Goal: Task Accomplishment & Management: Manage account settings

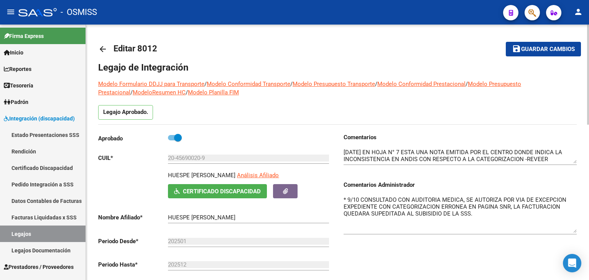
scroll to position [230, 0]
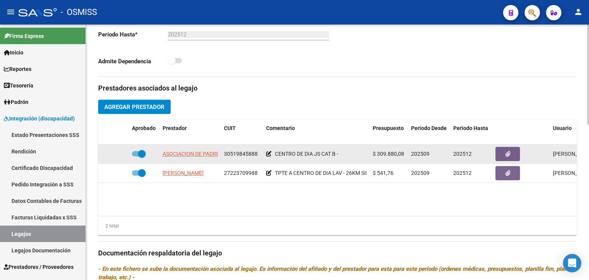
click at [268, 153] on icon at bounding box center [268, 153] width 5 height 5
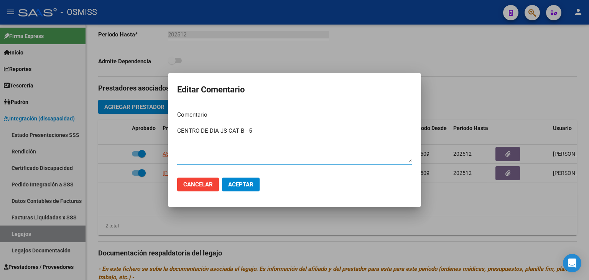
type textarea "CENTRO DE DIA JS CAT B - 5"
click at [244, 186] on span "Aceptar" at bounding box center [240, 184] width 25 height 7
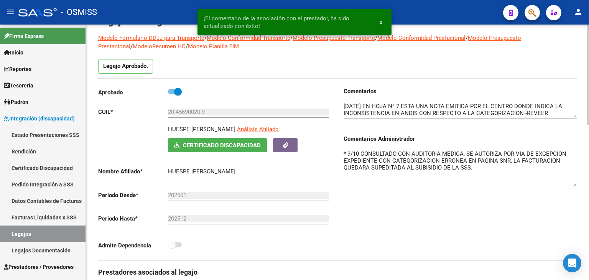
scroll to position [0, 0]
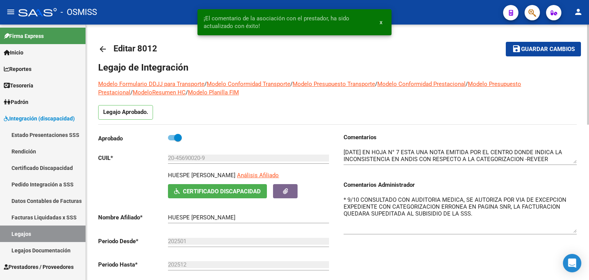
click at [538, 47] on span "Guardar cambios" at bounding box center [548, 49] width 54 height 7
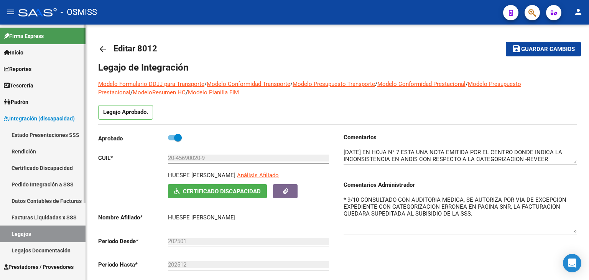
click at [24, 233] on link "Legajos" at bounding box center [42, 233] width 85 height 16
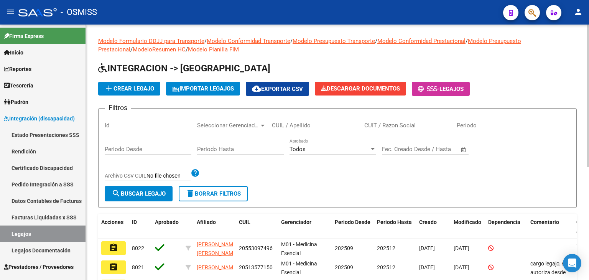
click at [305, 175] on div "Filtros Id Seleccionar Gerenciador Seleccionar Gerenciador CUIL / Apellido CUIT…" at bounding box center [337, 150] width 465 height 71
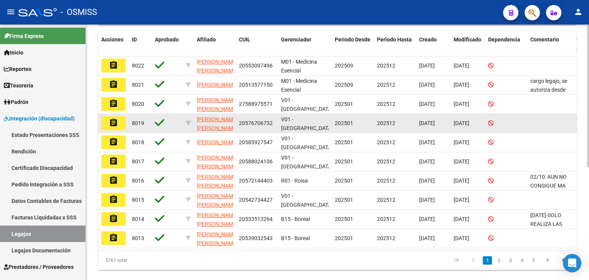
scroll to position [202, 0]
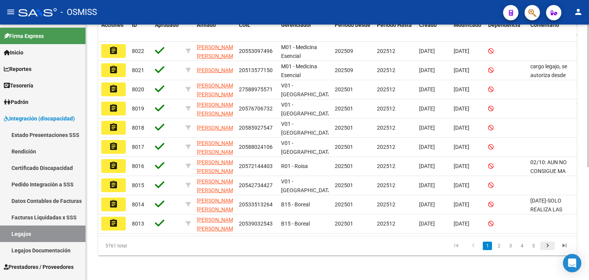
click at [543, 249] on icon "go to next page" at bounding box center [547, 246] width 10 height 9
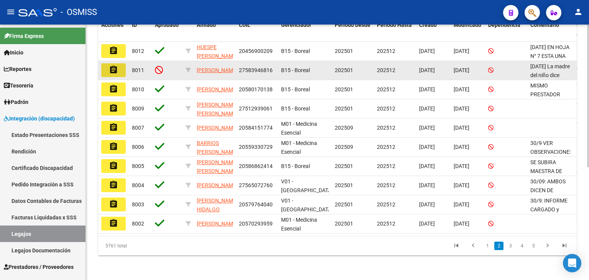
click at [116, 65] on mat-icon "assignment" at bounding box center [113, 69] width 9 height 9
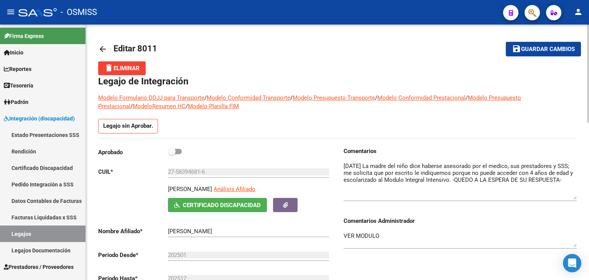
drag, startPoint x: 575, startPoint y: 176, endPoint x: 588, endPoint y: 198, distance: 26.3
drag, startPoint x: 358, startPoint y: 234, endPoint x: 328, endPoint y: 234, distance: 29.5
click at [328, 234] on div "Aprobado CUIL * 27-58394681-6 Ingresar CUIL [PERSON_NAME] Afiliado Certificado …" at bounding box center [337, 233] width 478 height 173
type textarea "*"
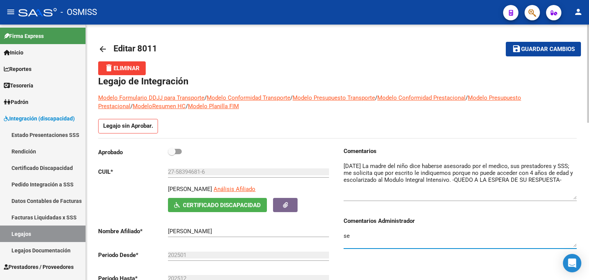
type textarea "s"
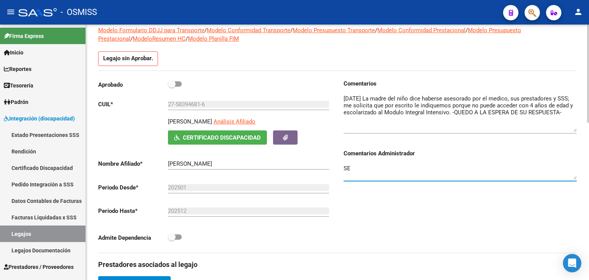
scroll to position [64, 0]
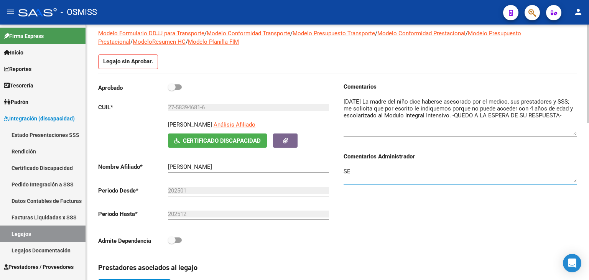
click at [367, 171] on textarea "SE" at bounding box center [459, 174] width 233 height 15
type textarea "SE"
click at [41, 231] on link "Legajos" at bounding box center [42, 233] width 85 height 16
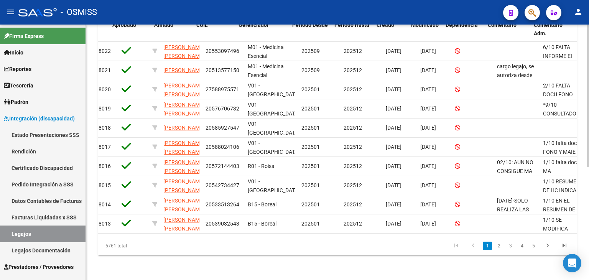
scroll to position [0, 43]
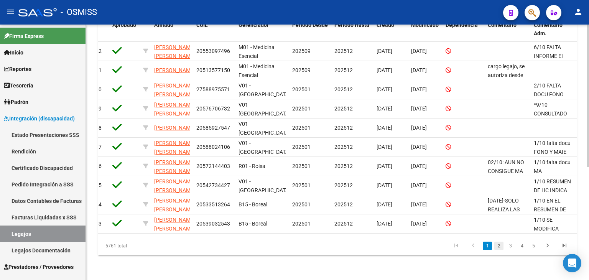
click at [498, 247] on link "2" at bounding box center [498, 245] width 9 height 8
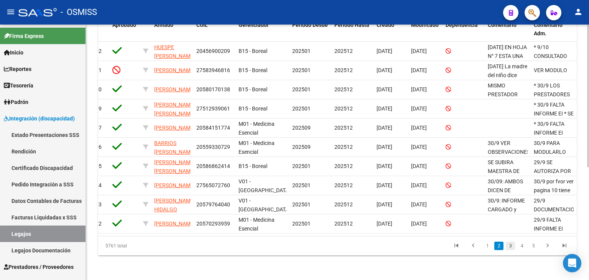
click at [509, 245] on link "3" at bounding box center [510, 245] width 9 height 8
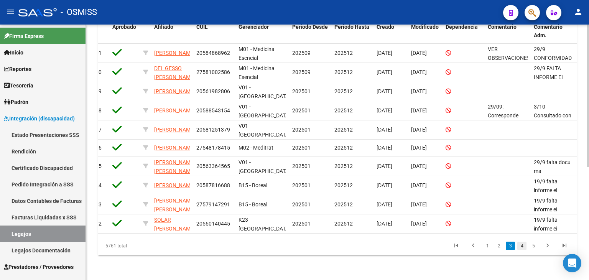
click at [524, 245] on link "4" at bounding box center [521, 245] width 9 height 8
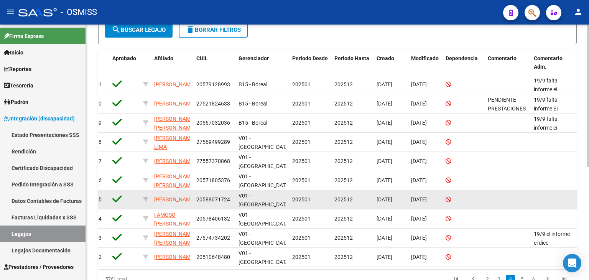
scroll to position [202, 0]
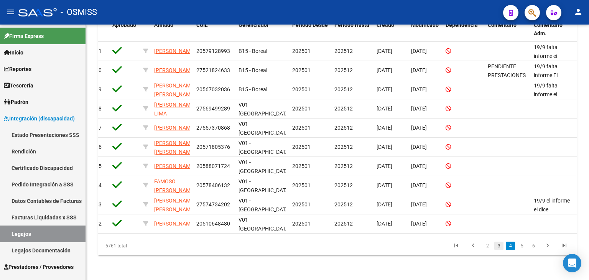
click at [501, 247] on link "3" at bounding box center [498, 245] width 9 height 8
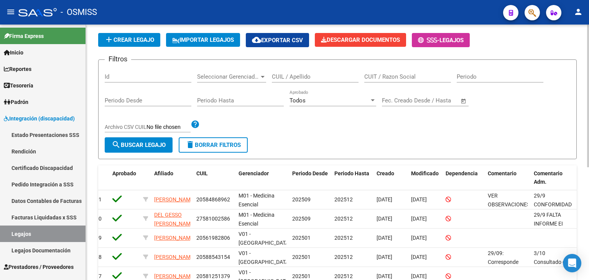
scroll to position [10, 0]
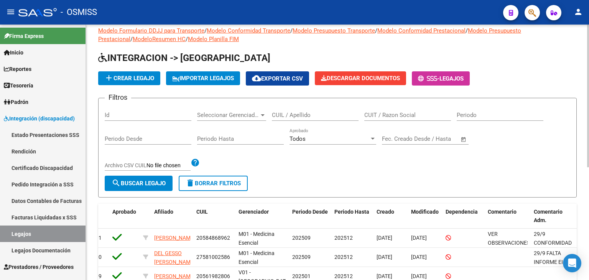
click at [304, 110] on div "CUIL / Apellido" at bounding box center [315, 112] width 87 height 16
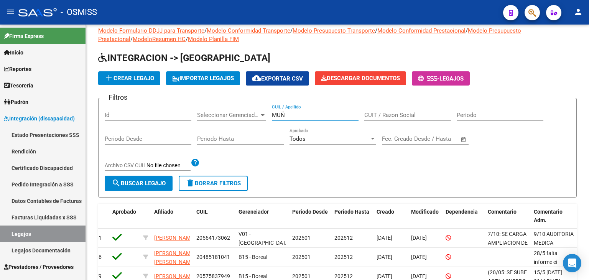
type input "MUÑ"
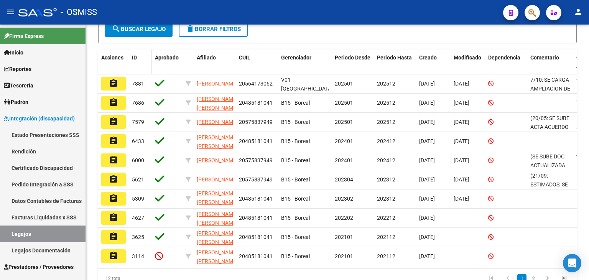
scroll to position [125, 0]
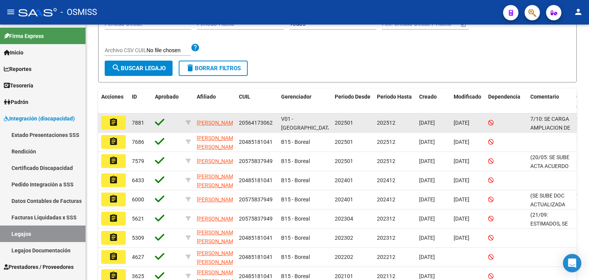
click at [115, 120] on mat-icon "assignment" at bounding box center [113, 122] width 9 height 9
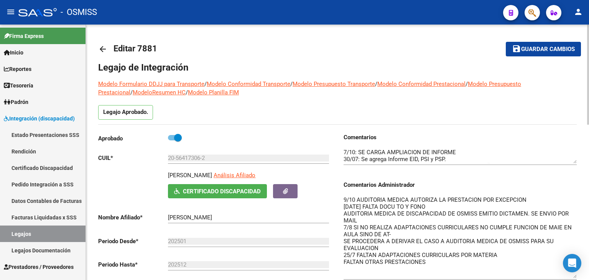
drag, startPoint x: 575, startPoint y: 209, endPoint x: 588, endPoint y: 276, distance: 68.3
drag, startPoint x: 381, startPoint y: 245, endPoint x: 342, endPoint y: 242, distance: 38.8
click at [342, 242] on div "Comentarios Comentarios Administrador 9/10 AUDITORIA MEDICA AUTORIZA LA PRESTAC…" at bounding box center [456, 219] width 239 height 173
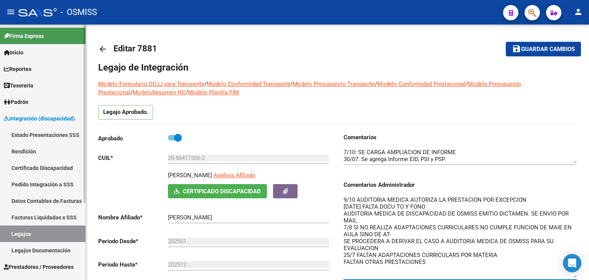
click at [31, 233] on link "Legajos" at bounding box center [42, 233] width 85 height 16
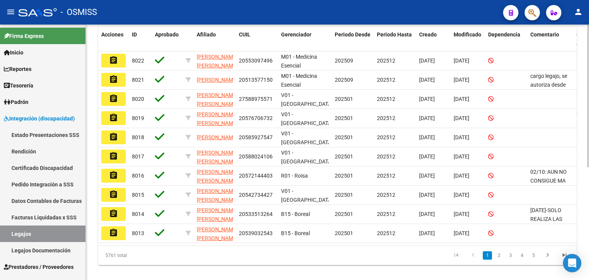
scroll to position [192, 0]
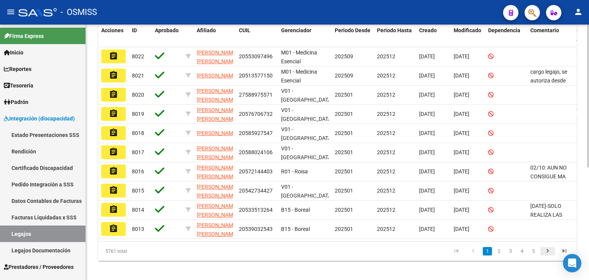
click at [545, 256] on icon "go to next page" at bounding box center [547, 251] width 10 height 9
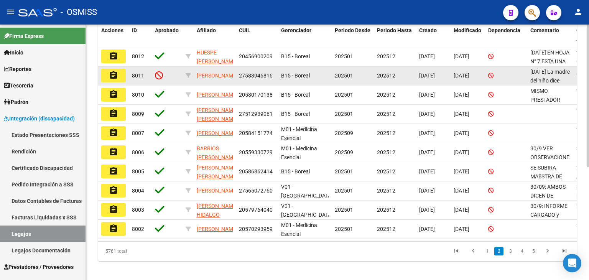
click at [116, 74] on mat-icon "assignment" at bounding box center [113, 75] width 9 height 9
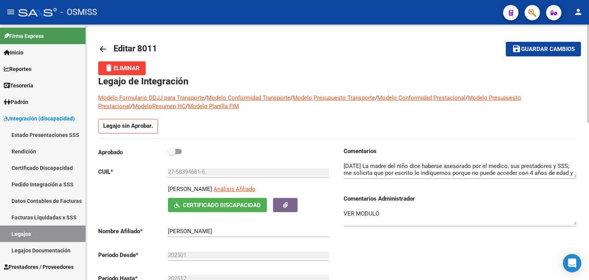
click at [386, 214] on textarea "VER MODULO" at bounding box center [459, 216] width 233 height 15
drag, startPoint x: 386, startPoint y: 213, endPoint x: 337, endPoint y: 213, distance: 49.1
click at [336, 213] on div "Aprobado CUIL * 27-58394681-6 Ingresar CUIL [PERSON_NAME] Afiliado Certificado …" at bounding box center [337, 233] width 478 height 173
paste textarea "SE PROCEDERA A DERIVAR EL CASO A AUDITORIA MEDICA DE OSMISS PARA SU EVALUACION"
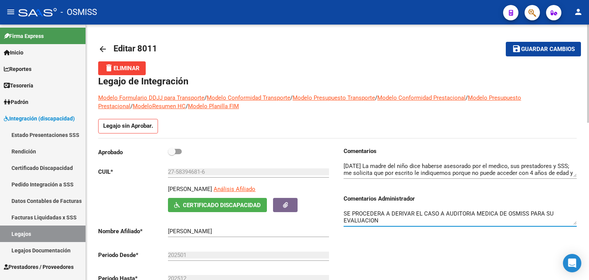
click at [344, 213] on textarea "SE PROCEDERA A DERIVAR EL CASO A AUDITORIA MEDICA DE OSMISS PARA SU EVALUACION" at bounding box center [459, 216] width 233 height 15
type textarea "9/10 SE PROCEDERA A DERIVAR EL CASO A AUDITORIA MEDICA DE OSMISS PARA SU EVALUA…"
click at [535, 48] on span "Guardar cambios" at bounding box center [548, 49] width 54 height 7
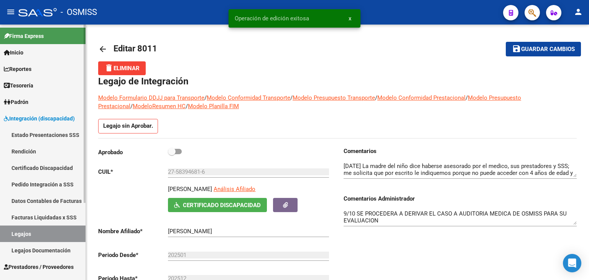
click at [28, 229] on link "Legajos" at bounding box center [42, 233] width 85 height 16
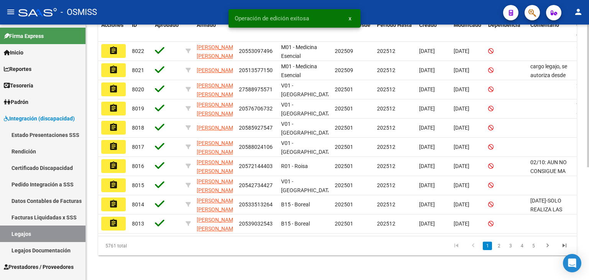
scroll to position [202, 0]
